Goal: Navigation & Orientation: Find specific page/section

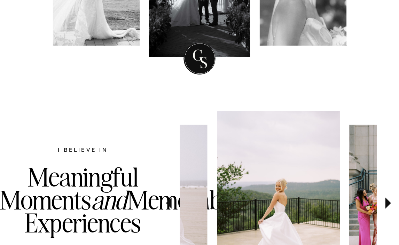
scroll to position [310, 0]
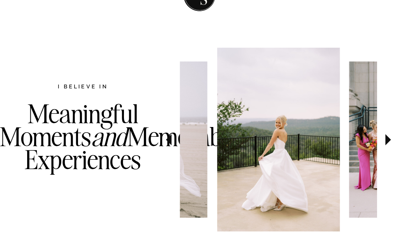
click at [387, 140] on icon at bounding box center [389, 139] width 6 height 11
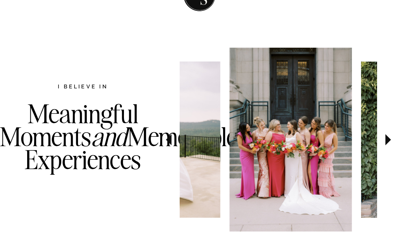
click at [387, 140] on icon at bounding box center [389, 139] width 6 height 11
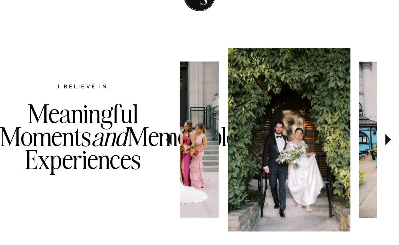
click at [387, 140] on icon at bounding box center [389, 139] width 6 height 11
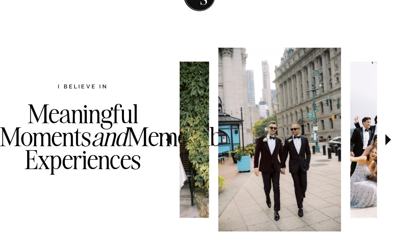
click at [387, 140] on icon at bounding box center [389, 139] width 6 height 11
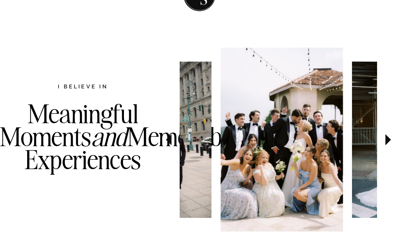
click at [387, 140] on icon at bounding box center [389, 139] width 6 height 11
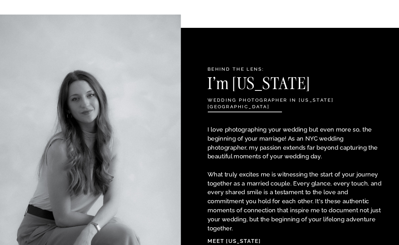
scroll to position [0, 0]
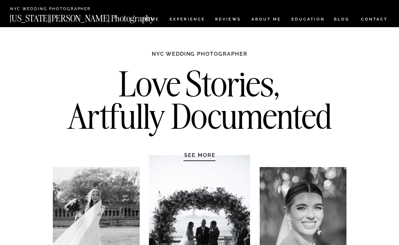
click at [368, 19] on nav "CONTACT" at bounding box center [375, 18] width 28 height 7
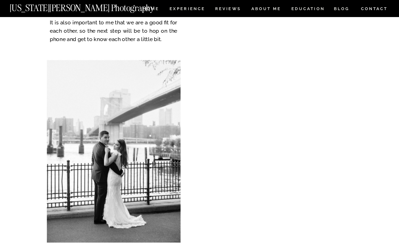
scroll to position [153, 0]
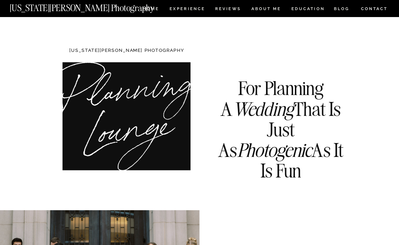
click at [68, 5] on nav "[US_STATE][PERSON_NAME] Photography" at bounding box center [93, 6] width 167 height 6
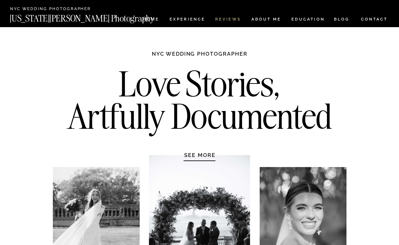
click at [238, 19] on nav "REVIEWS" at bounding box center [227, 20] width 25 height 6
click at [185, 17] on nav "Experience" at bounding box center [187, 20] width 35 height 6
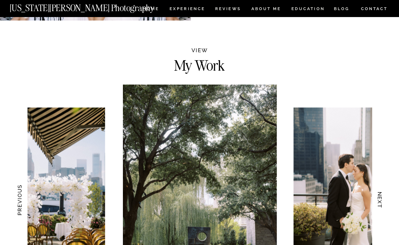
scroll to position [640, 0]
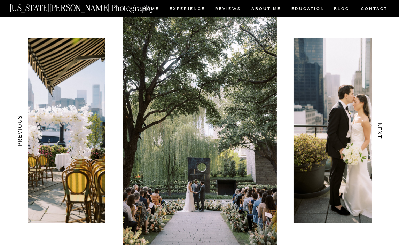
click at [382, 130] on h3 "NEXT" at bounding box center [380, 131] width 7 height 42
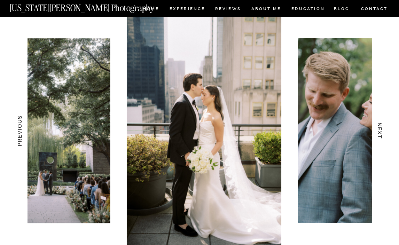
click at [382, 130] on h3 "NEXT" at bounding box center [380, 131] width 7 height 42
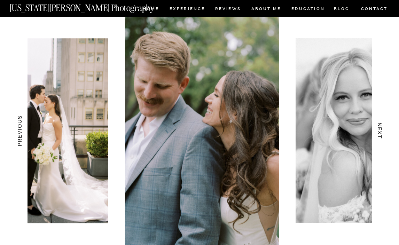
click at [382, 130] on h3 "NEXT" at bounding box center [380, 131] width 7 height 42
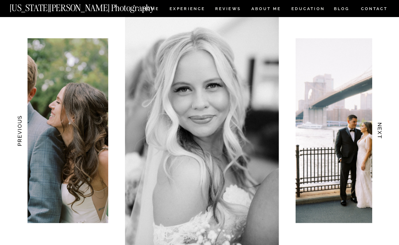
click at [382, 130] on h3 "NEXT" at bounding box center [380, 131] width 7 height 42
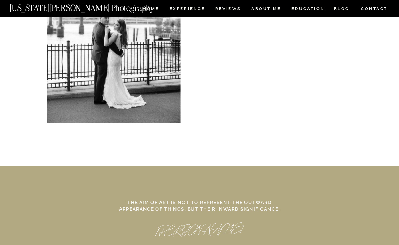
scroll to position [3126, 0]
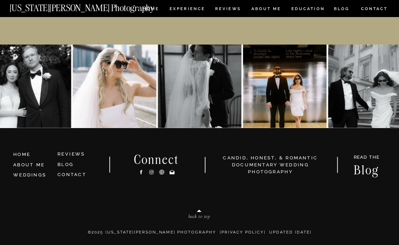
click at [150, 173] on icon at bounding box center [152, 172] width 6 height 7
